Goal: Transaction & Acquisition: Purchase product/service

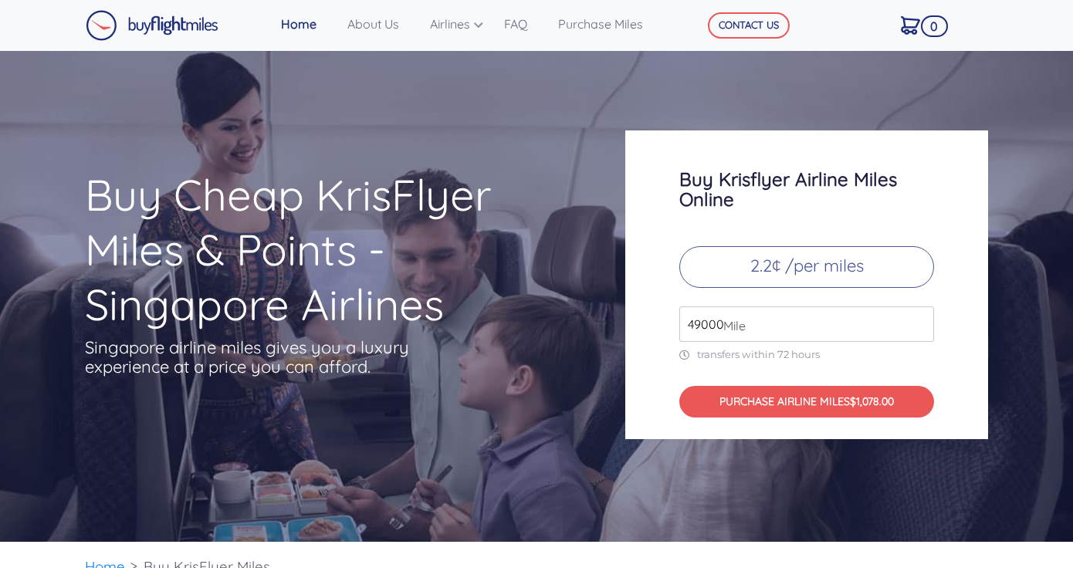
click at [750, 326] on input "49000" at bounding box center [806, 324] width 255 height 36
click at [753, 323] on input "49000" at bounding box center [806, 324] width 255 height 36
type input "4"
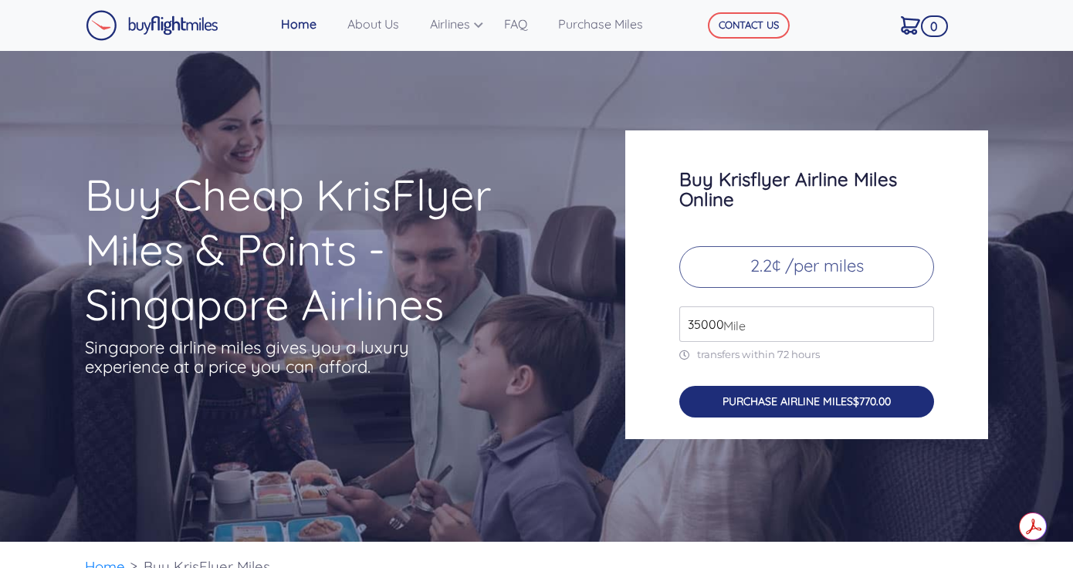
click at [872, 404] on span "$770.00" at bounding box center [872, 401] width 38 height 14
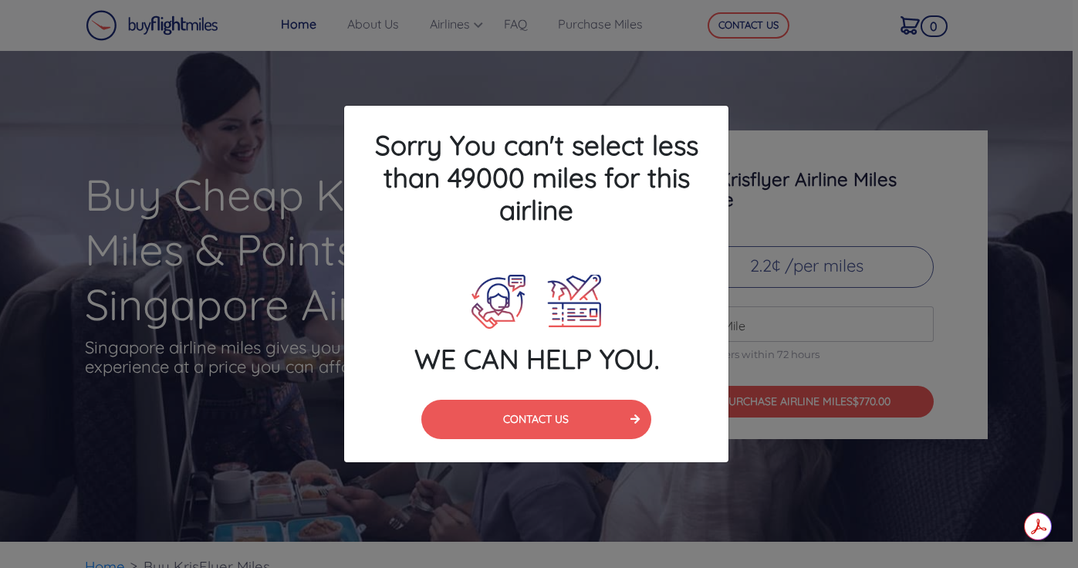
click at [780, 172] on div "Sorry You can't select less than 49000 miles for this airline WE CAN HELP YOU. …" at bounding box center [539, 284] width 1078 height 568
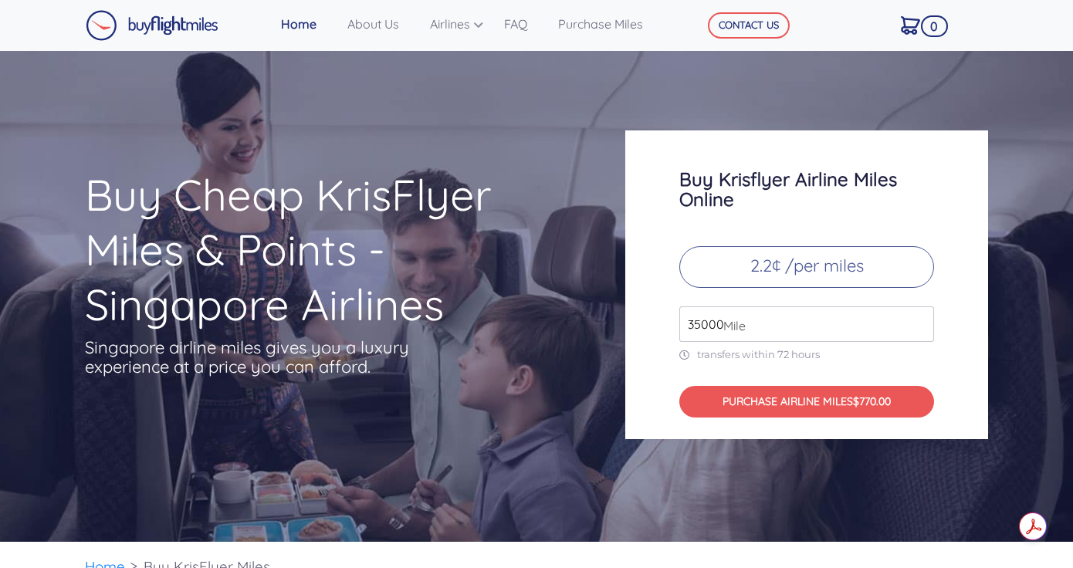
click at [699, 314] on input "35000" at bounding box center [806, 324] width 255 height 36
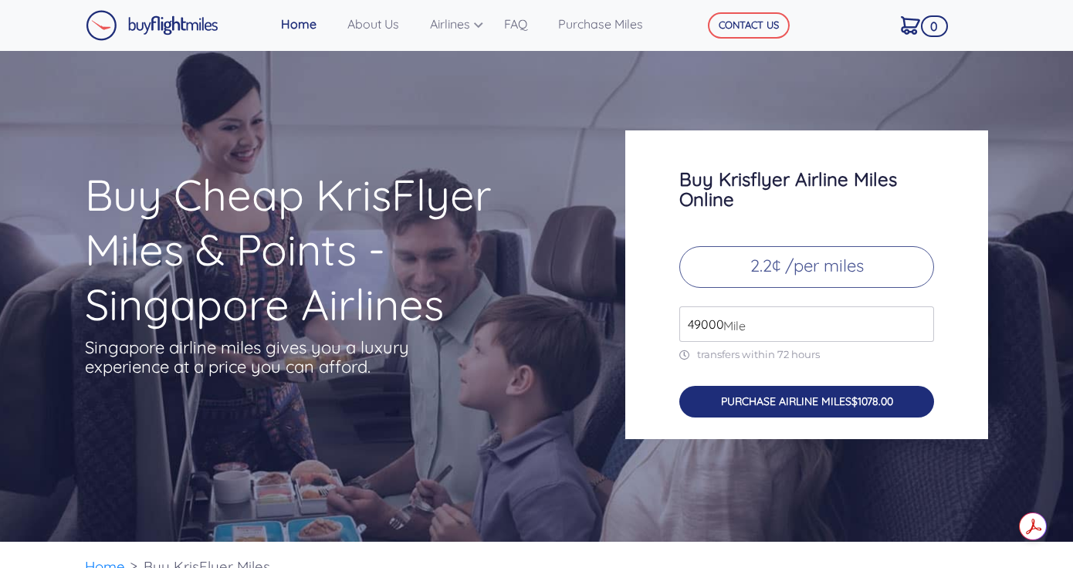
type input "49000"
click at [763, 398] on button "PURCHASE AIRLINE MILES $1078.00" at bounding box center [806, 402] width 255 height 32
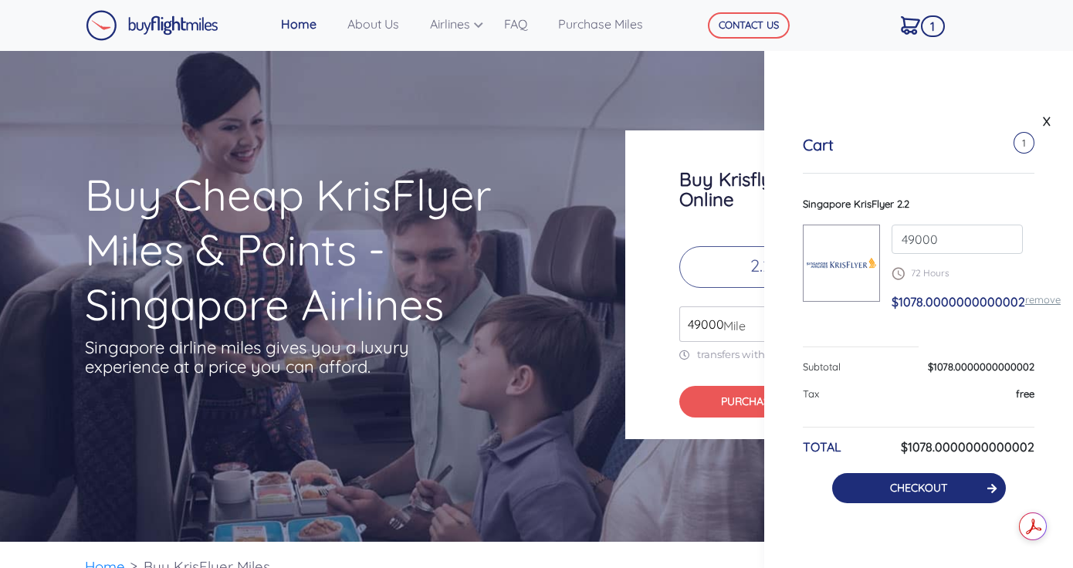
click at [943, 487] on link "CHECKOUT" at bounding box center [918, 488] width 57 height 14
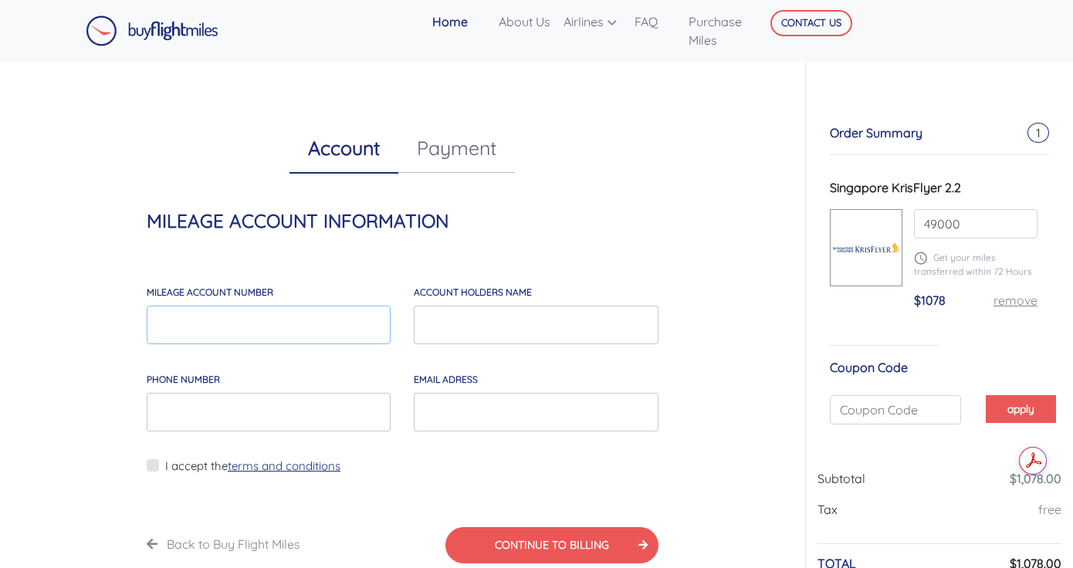
click at [337, 326] on input "MILEAGE account number" at bounding box center [269, 325] width 244 height 39
click at [234, 329] on input "MILEAGE account number" at bounding box center [269, 325] width 244 height 39
paste input "8841758799"
type input "8841758799"
click at [497, 329] on input "account holders NAME" at bounding box center [536, 325] width 244 height 39
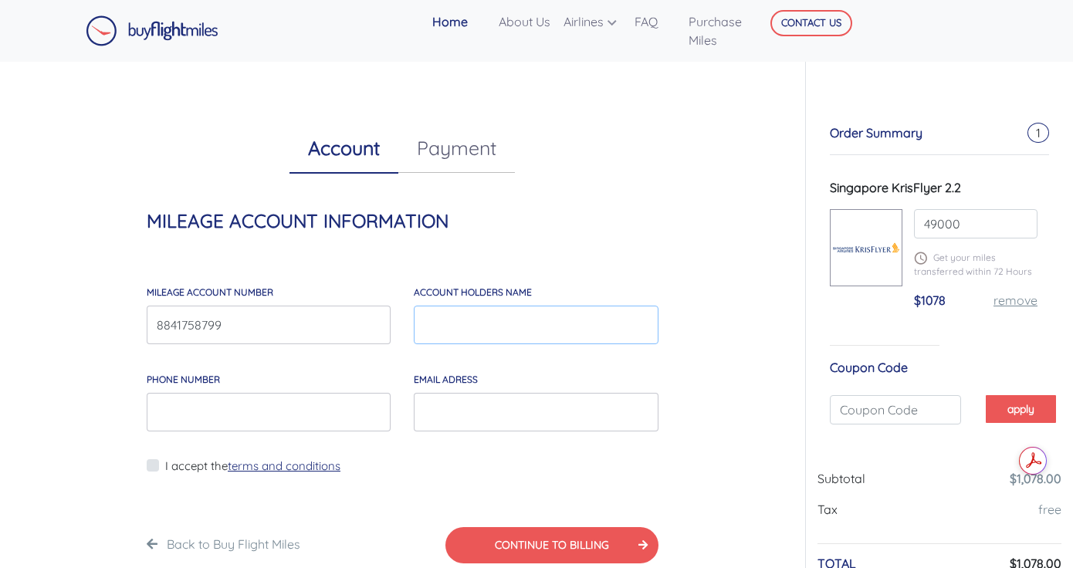
type input "[PERSON_NAME]"
type input "0409597452"
click at [523, 409] on input "neva.shebini@me.com" at bounding box center [536, 412] width 244 height 39
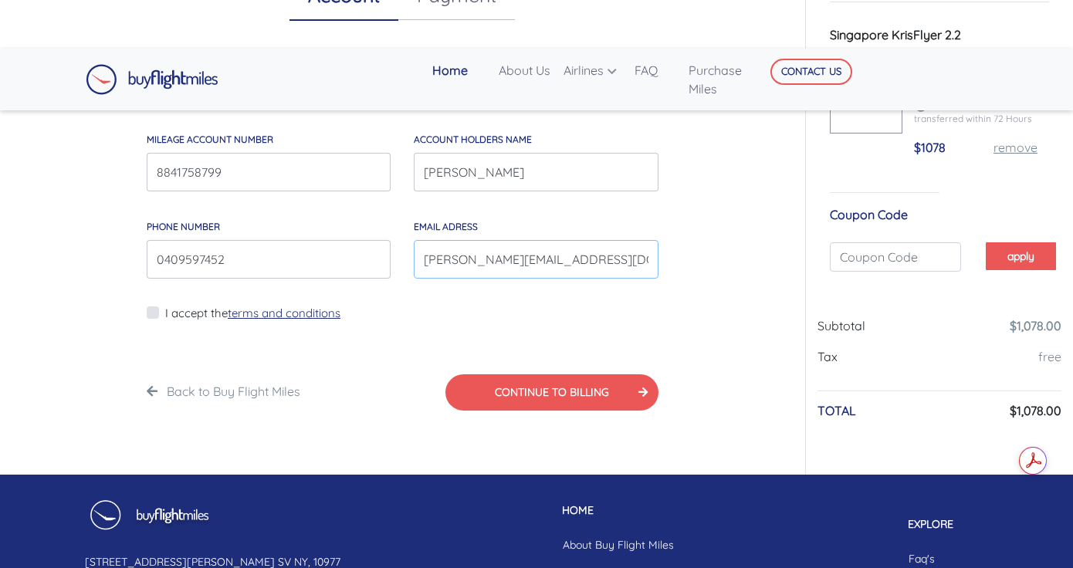
scroll to position [96, 0]
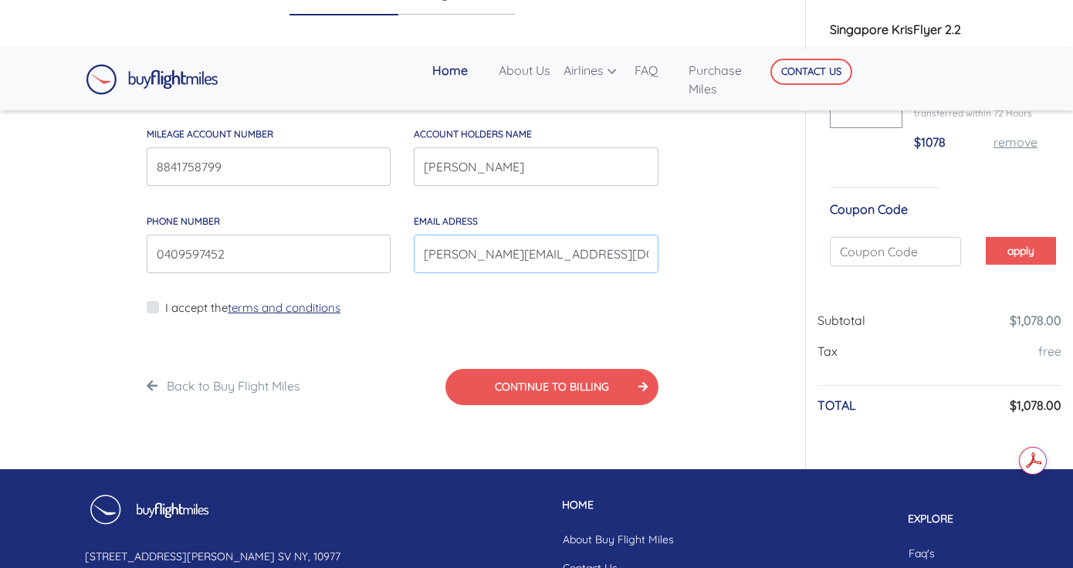
type input "[PERSON_NAME][EMAIL_ADDRESS][DOMAIN_NAME]"
click at [318, 311] on link "terms and conditions" at bounding box center [284, 307] width 113 height 15
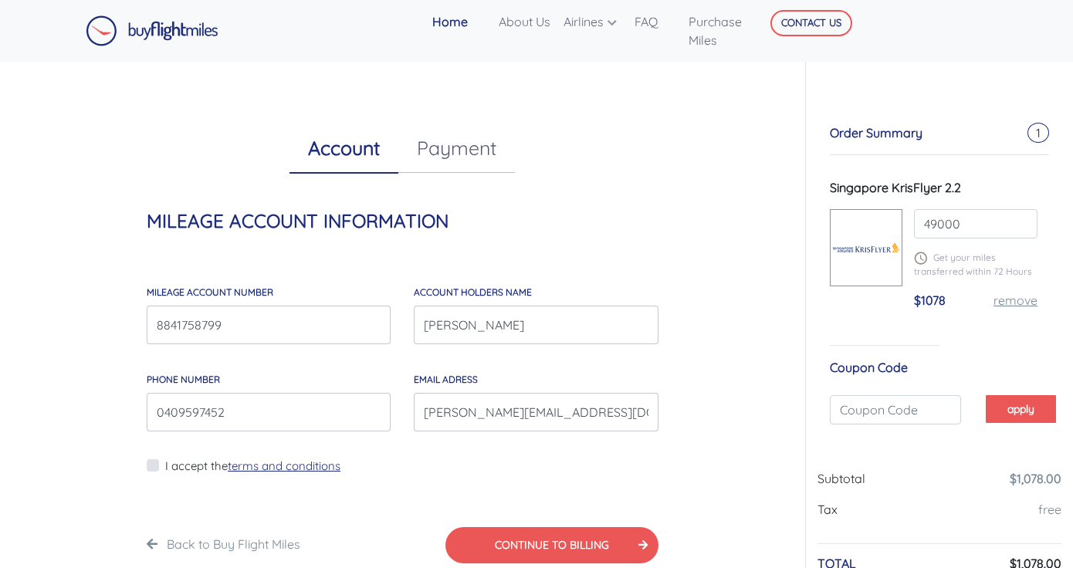
scroll to position [146, 0]
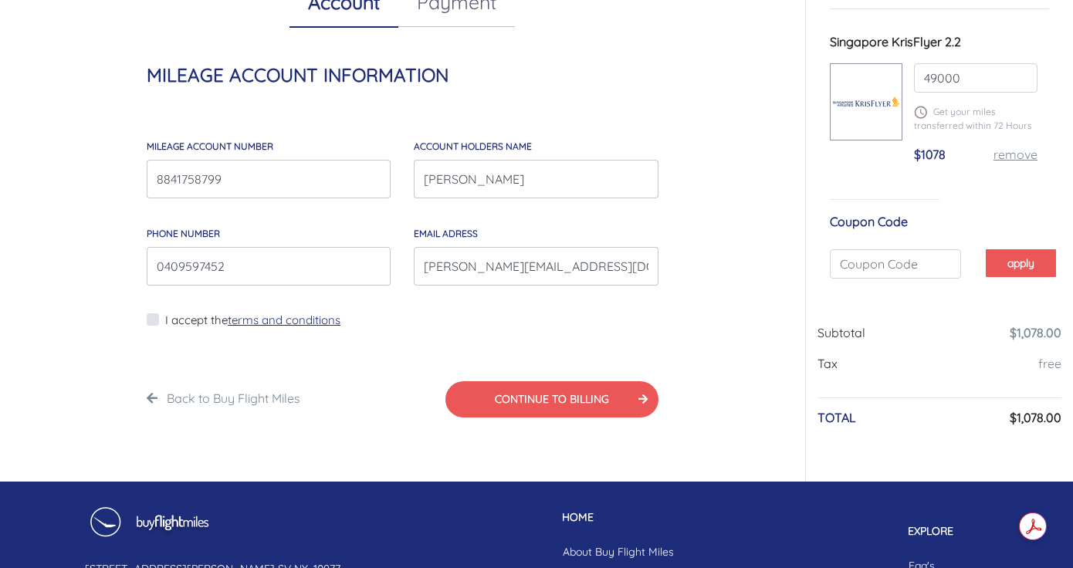
click at [165, 320] on label "I accept the terms and conditions" at bounding box center [252, 321] width 175 height 18
click at [165, 320] on input "I accept the terms and conditions" at bounding box center [170, 329] width 10 height 39
checkbox input "true"
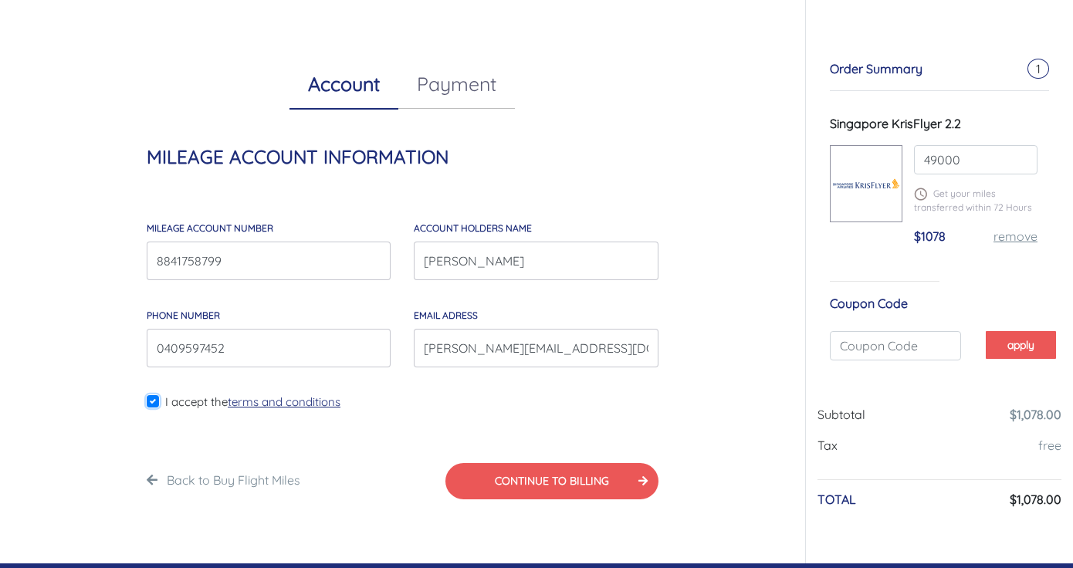
scroll to position [0, 0]
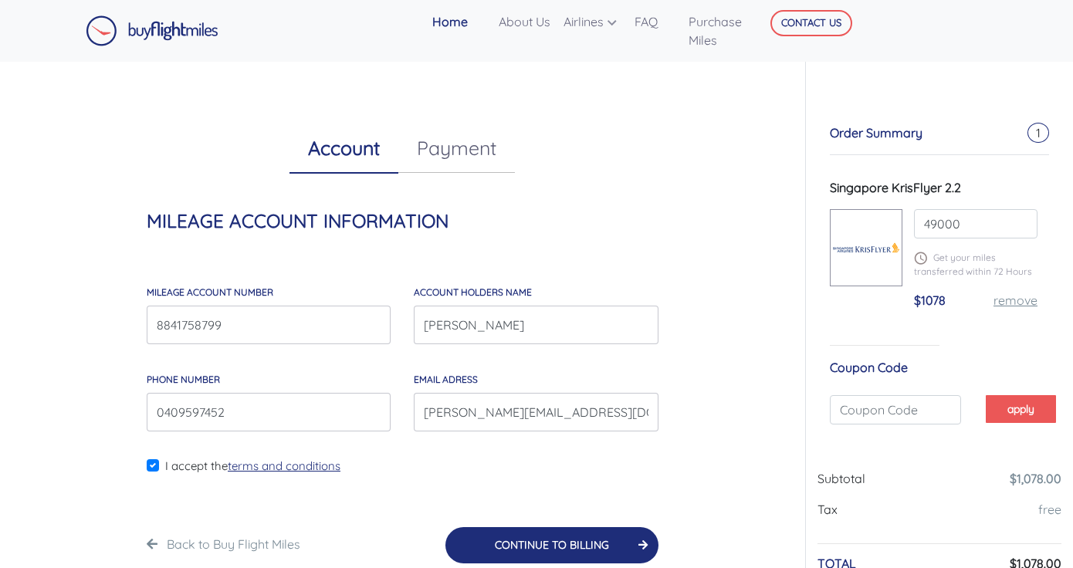
click at [573, 539] on button "CONTINUE TO BILLING" at bounding box center [551, 545] width 213 height 36
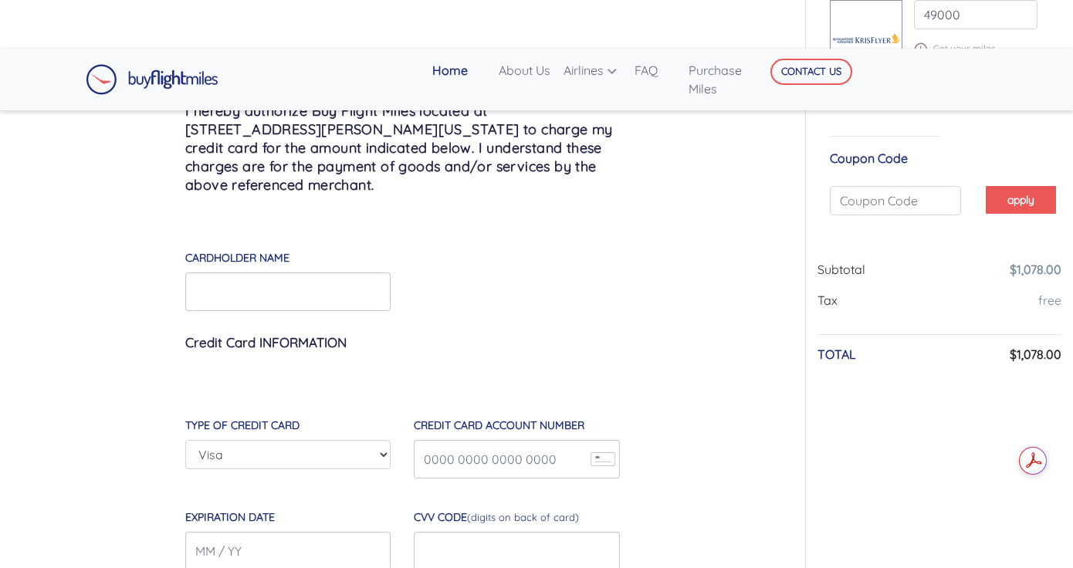
scroll to position [174, 0]
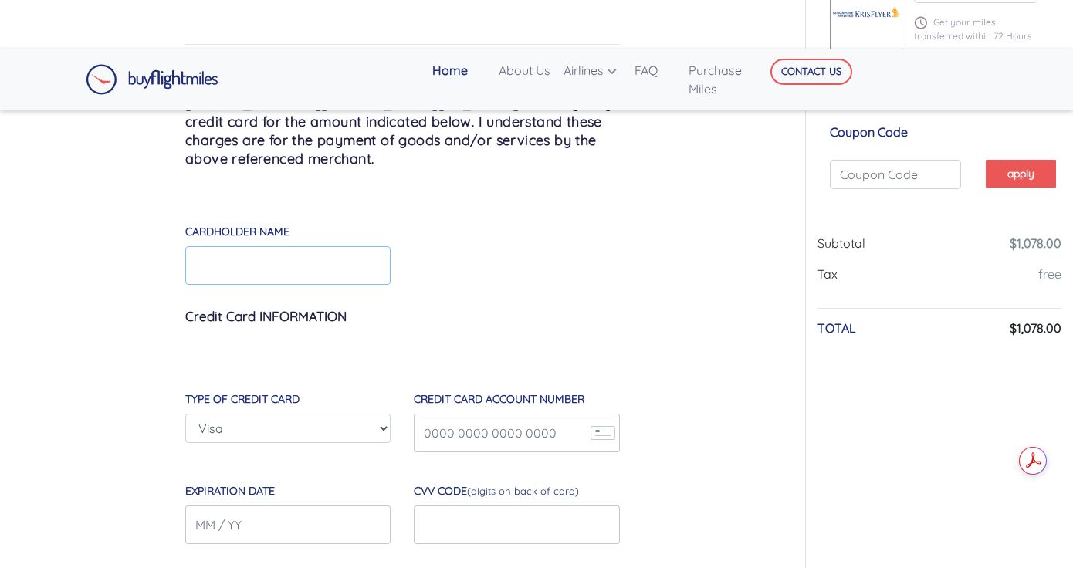
click at [347, 276] on input "Cardholder Name" at bounding box center [287, 265] width 205 height 39
type input "[PERSON_NAME]"
select select "mastercard"
type input "[CREDIT_CARD_NUMBER]"
type input "10 / 27"
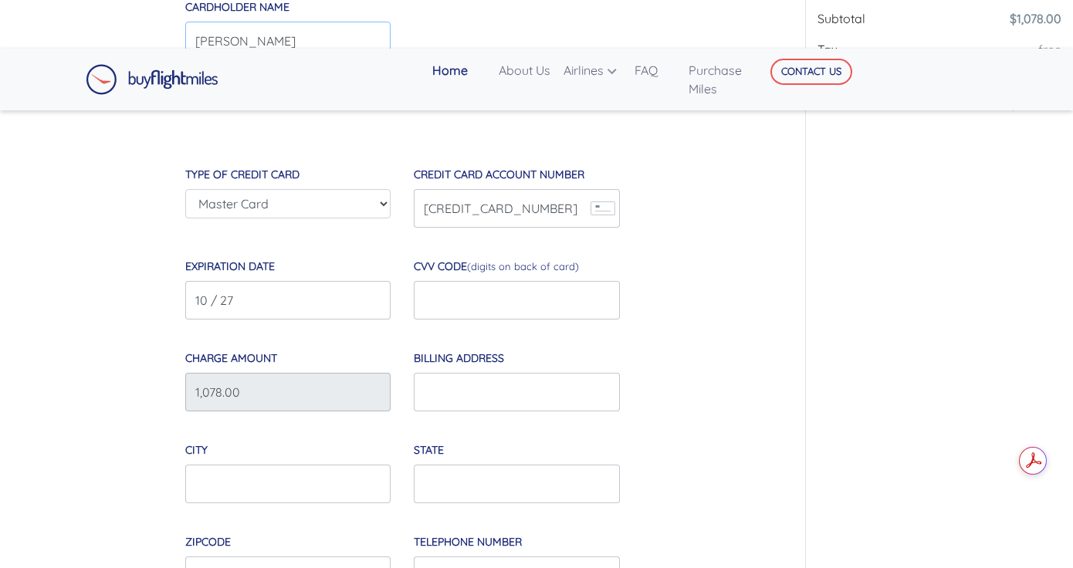
scroll to position [406, 0]
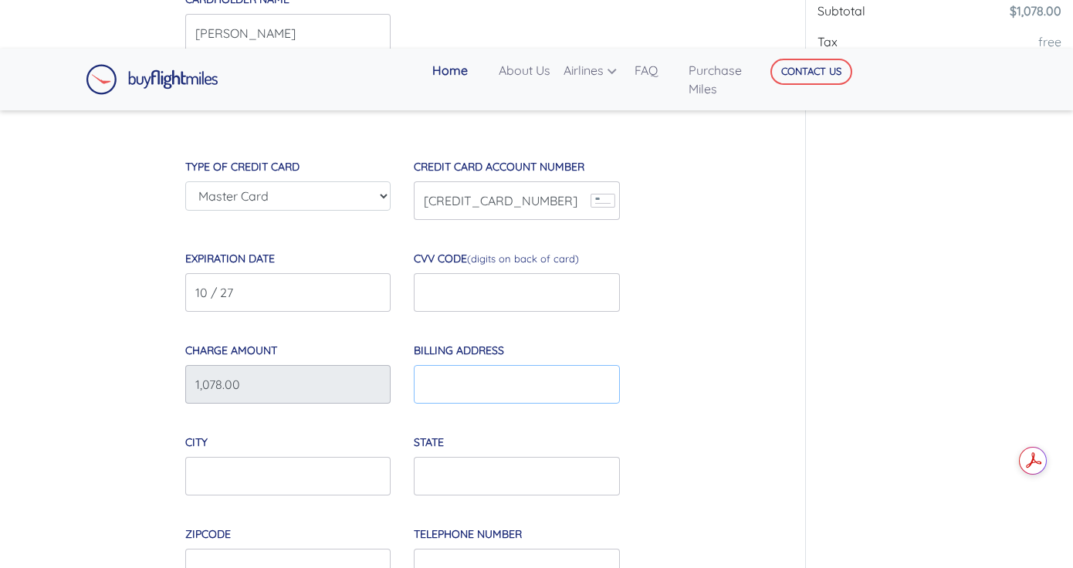
click at [466, 394] on input "Billing Address" at bounding box center [516, 384] width 205 height 39
type input "9 Marina Qy"
type input "[GEOGRAPHIC_DATA]"
type input "4879"
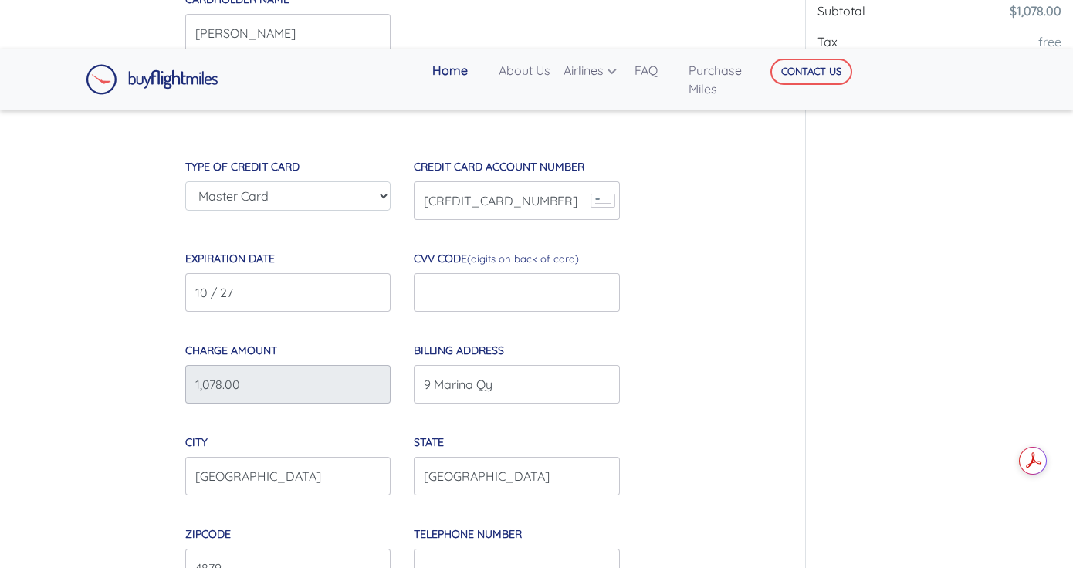
type input "0409597452"
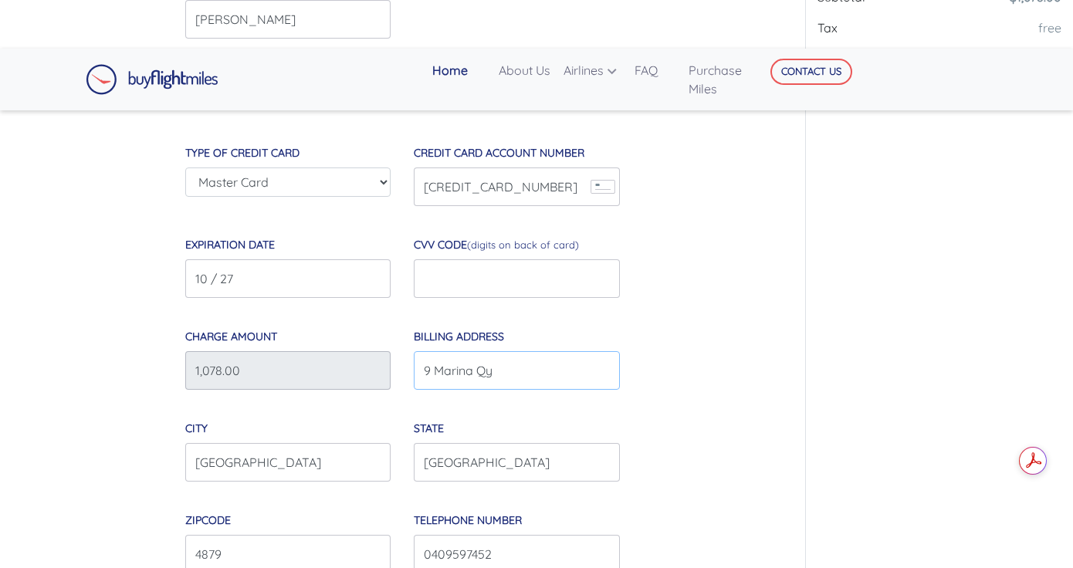
scroll to position [414, 0]
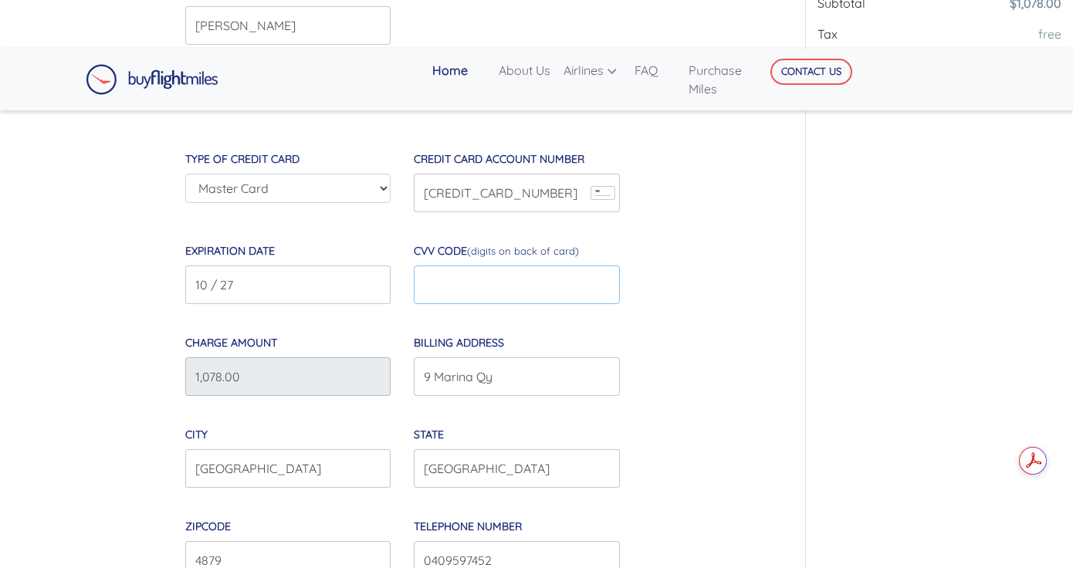
click at [510, 293] on input "text" at bounding box center [516, 285] width 205 height 39
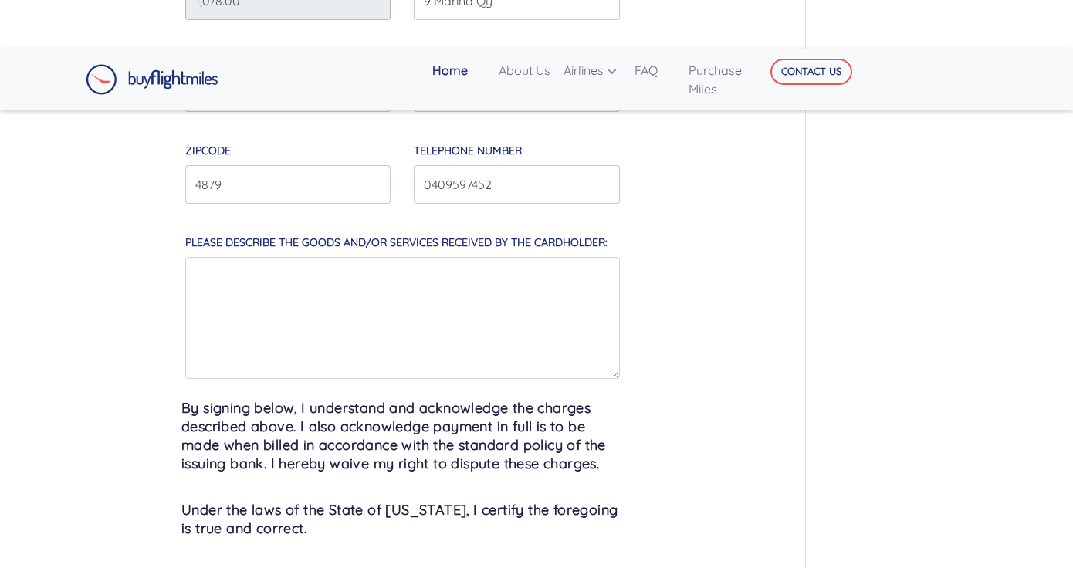
scroll to position [793, 0]
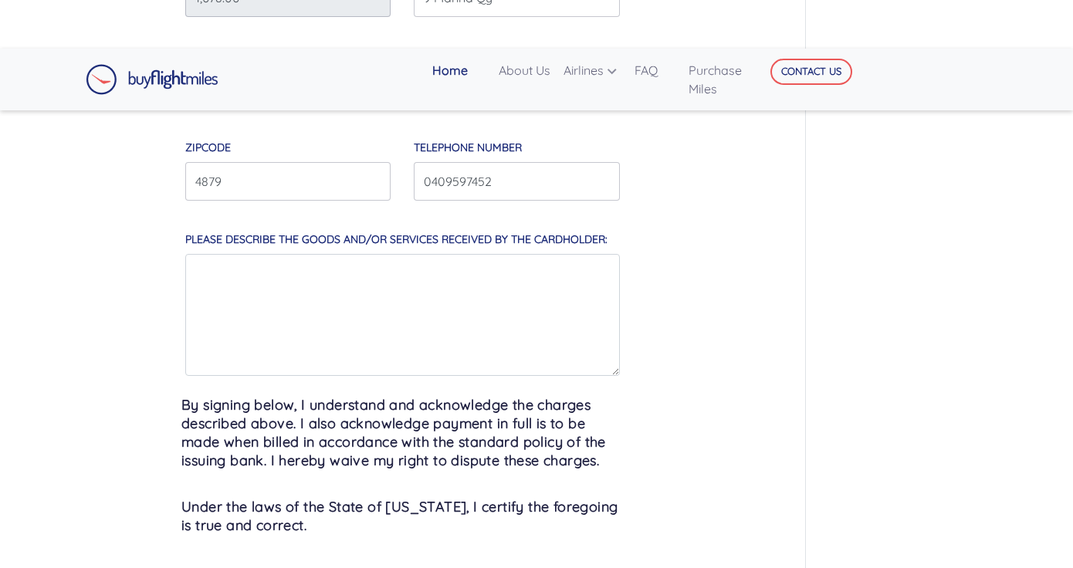
type input "049"
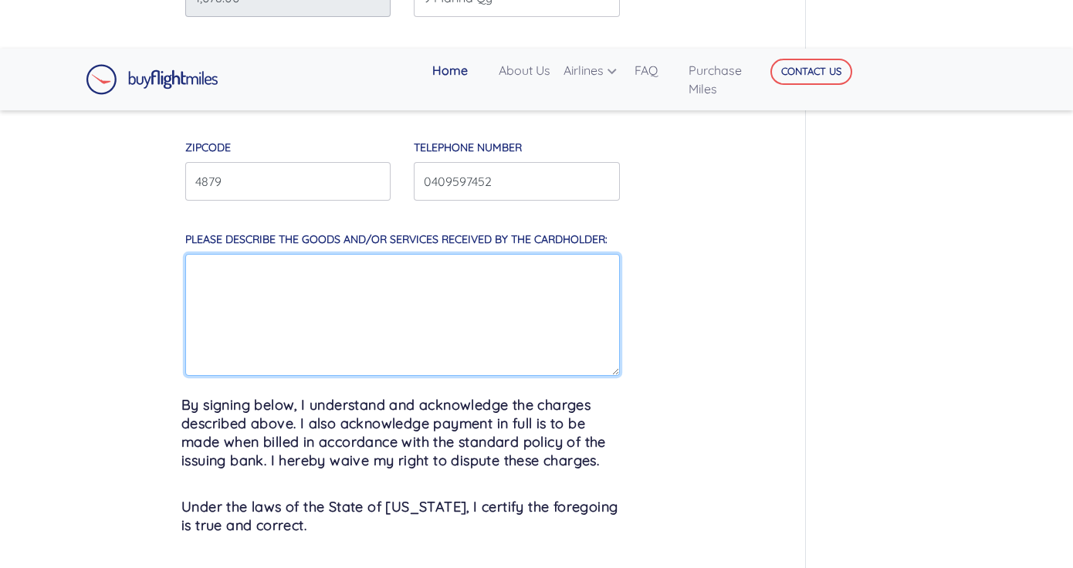
click at [477, 296] on textarea "Please describe the goods and/or services received by the cardholder:" at bounding box center [402, 315] width 435 height 122
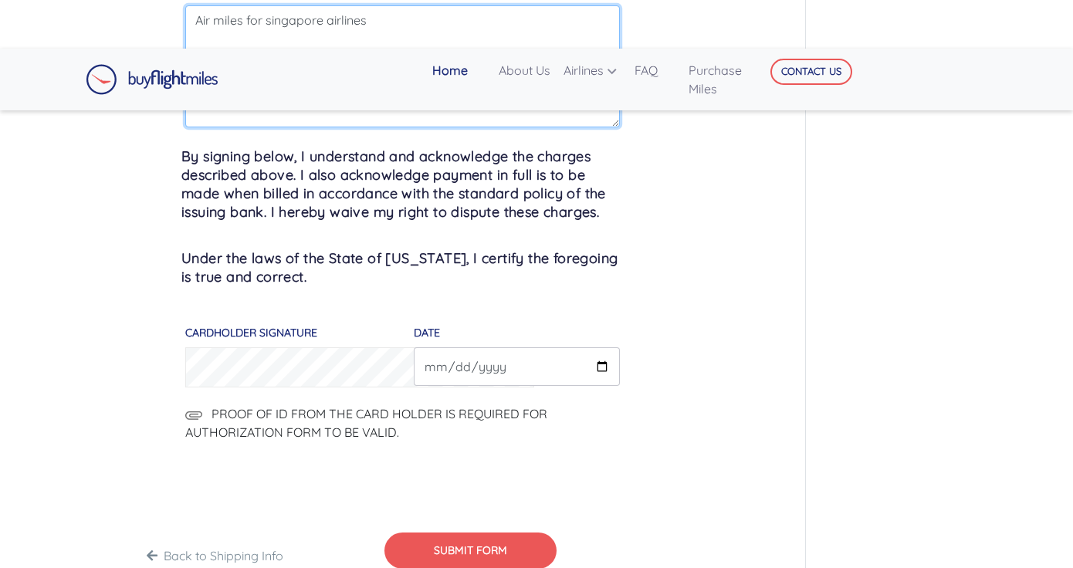
scroll to position [1055, 0]
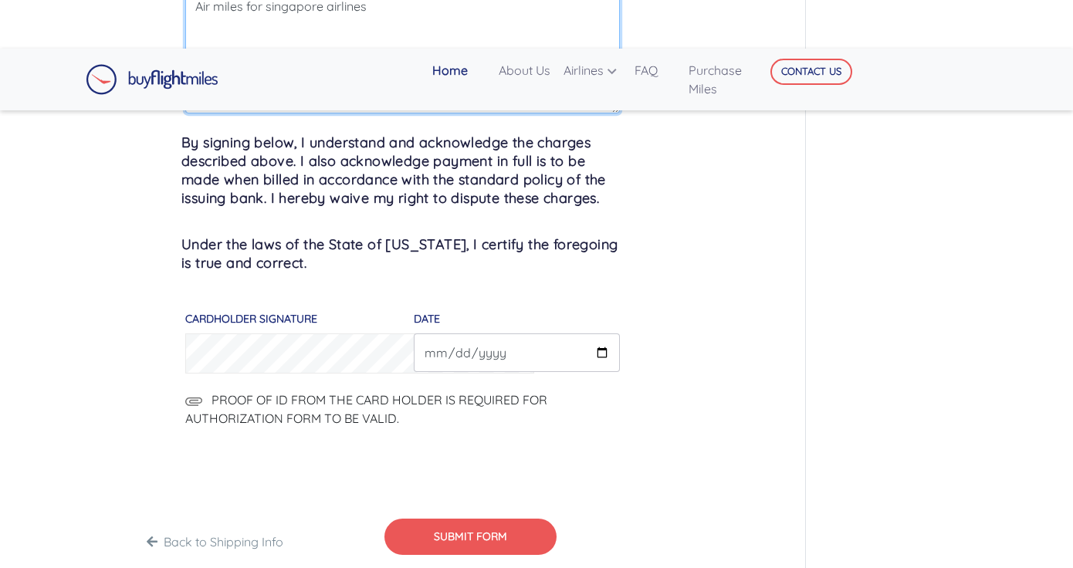
type textarea "Air miles for singapore airlines"
click at [602, 354] on input "DATE" at bounding box center [516, 352] width 205 height 39
type input "[DATE]"
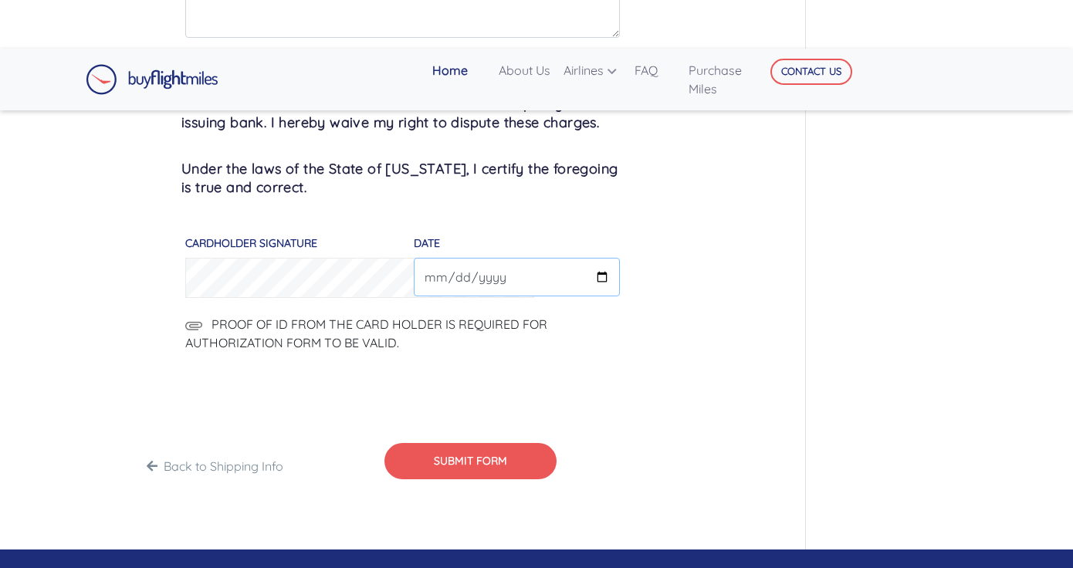
scroll to position [1167, 0]
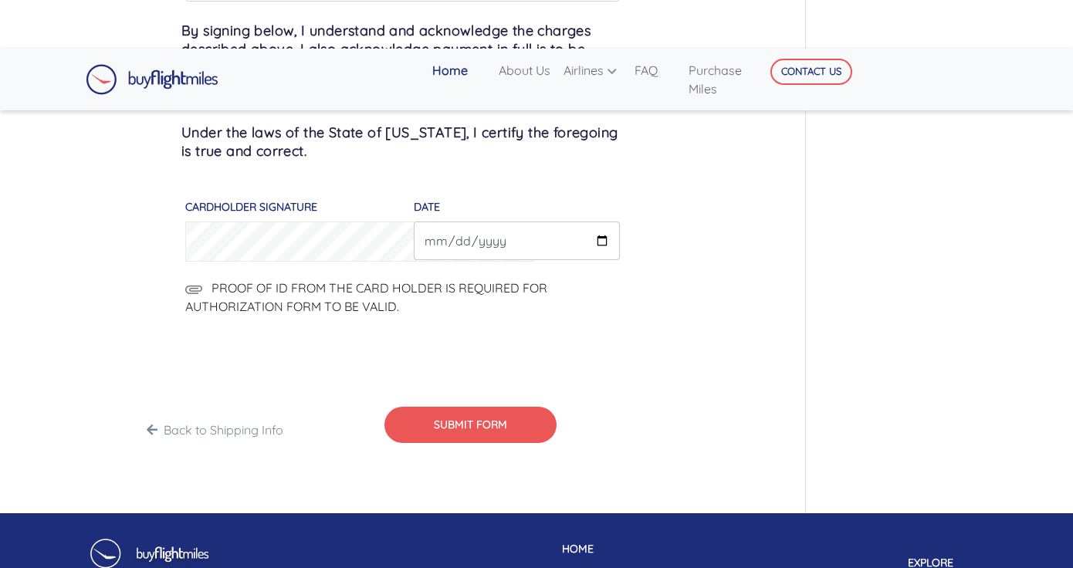
click at [198, 290] on img at bounding box center [193, 289] width 17 height 9
click at [620, 290] on input "PROOF OF ID FROM THE CARD HOLDER IS REQUIRED FOR AUTHORIZATION FORM TO BE VALID." at bounding box center [752, 298] width 264 height 39
click at [191, 286] on img at bounding box center [193, 289] width 17 height 9
click at [620, 286] on input "PROOF OF ID FROM THE CARD HOLDER IS REQUIRED FOR AUTHORIZATION FORM TO BE VALID." at bounding box center [752, 298] width 264 height 39
type input "C:\fakepath\Drivers licence.heic"
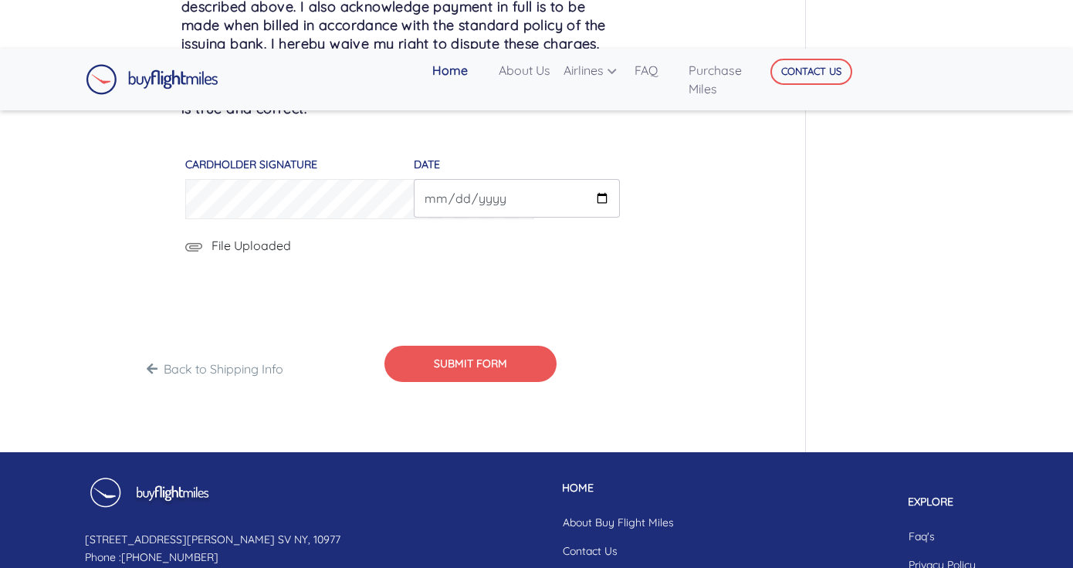
scroll to position [1204, 0]
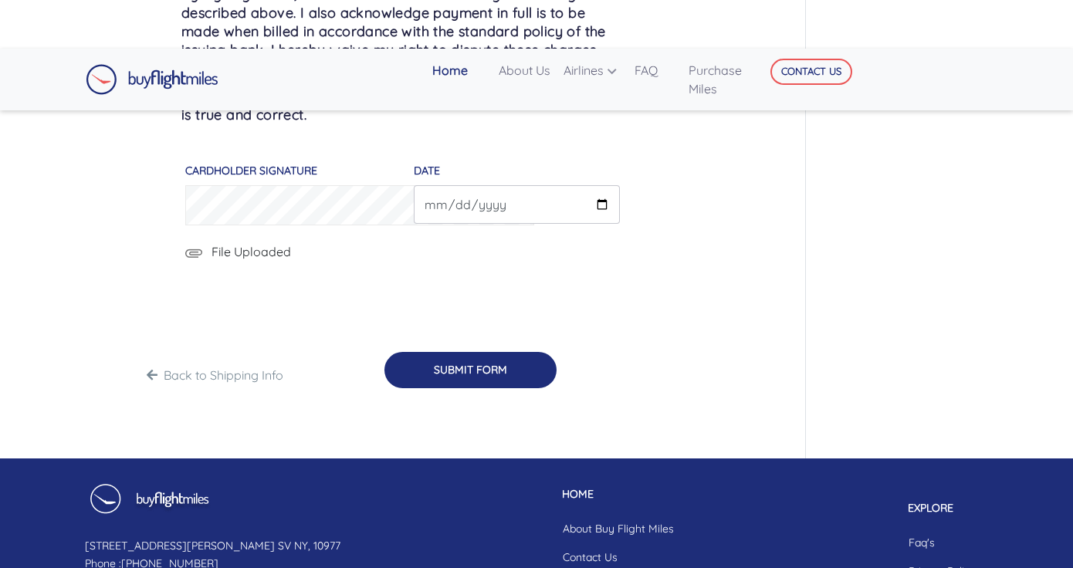
click at [504, 361] on button "SUBMIT FORM" at bounding box center [470, 370] width 172 height 36
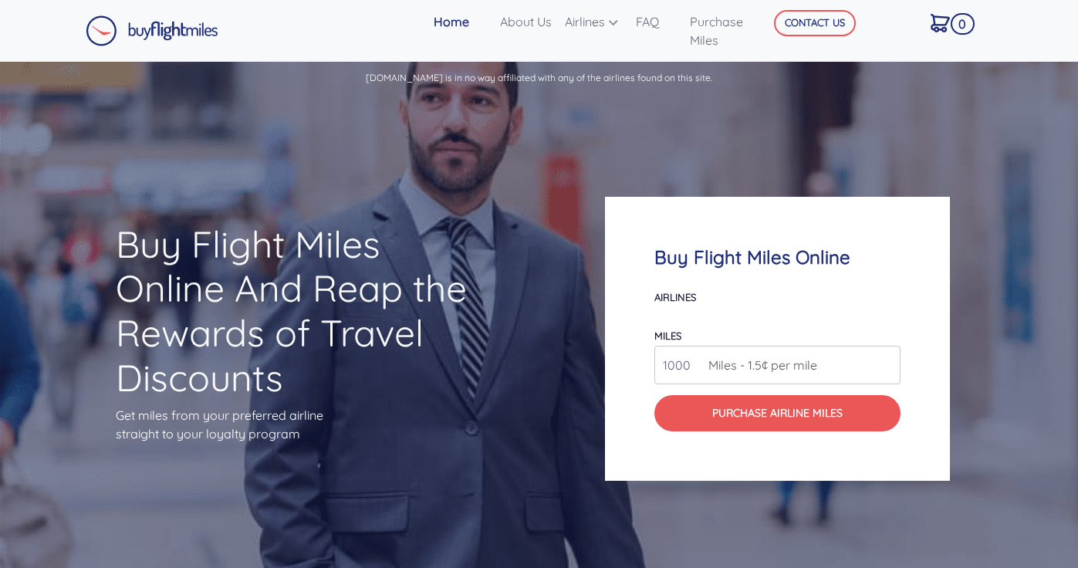
select select
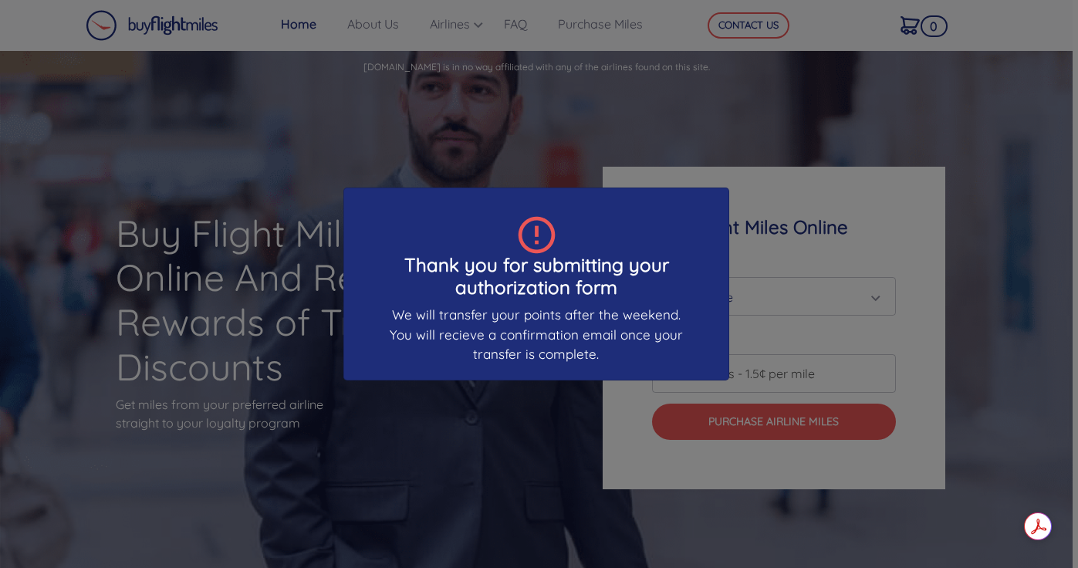
click at [760, 138] on div "Thank you for submitting your authorization form We will transfer your points a…" at bounding box center [539, 284] width 1078 height 568
